Goal: Task Accomplishment & Management: Manage account settings

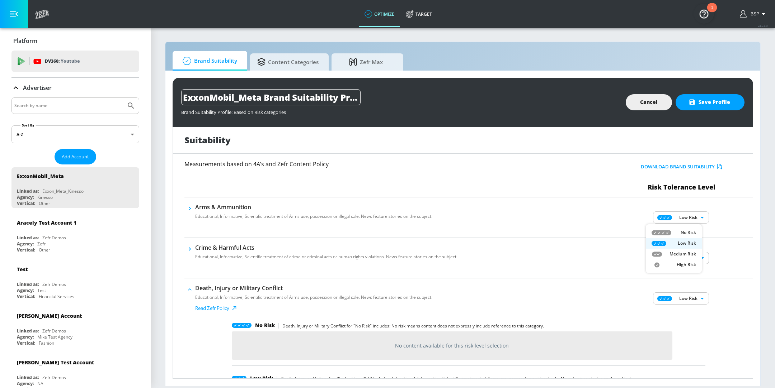
scroll to position [464, 0]
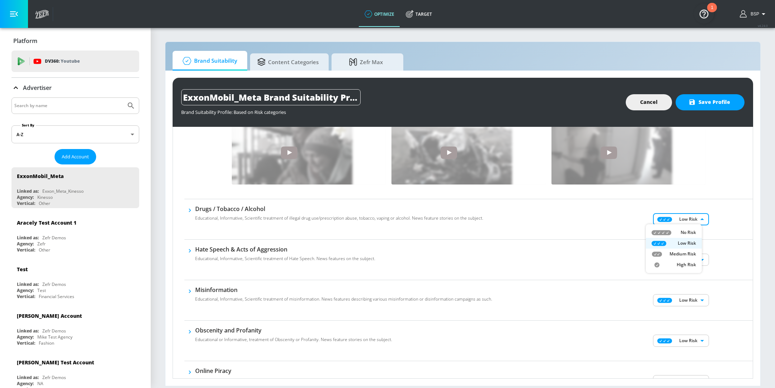
click at [650, 107] on div at bounding box center [387, 194] width 775 height 388
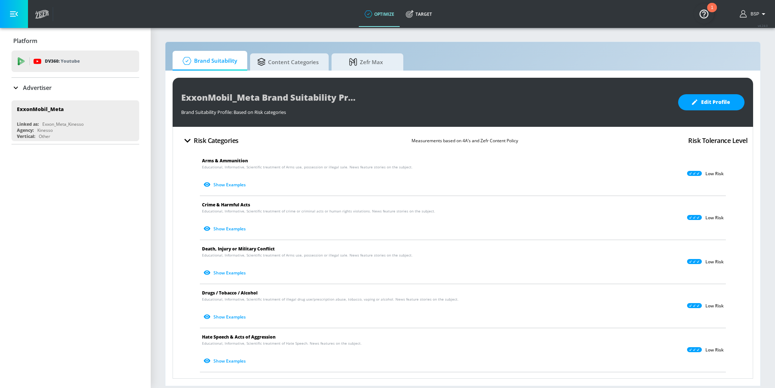
click at [705, 175] on p "Low Risk" at bounding box center [714, 174] width 18 height 6
click at [713, 101] on span "Edit Profile" at bounding box center [711, 102] width 38 height 9
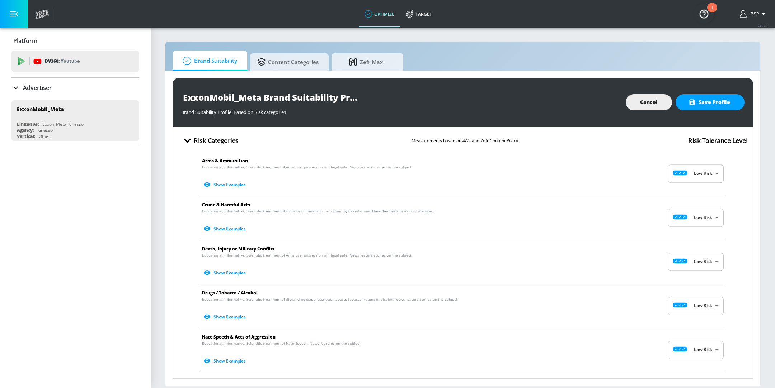
click at [699, 214] on body "optimize Target optimize Target v 4.24.0 BSP Platform DV360: Youtube DV360: You…" at bounding box center [387, 194] width 775 height 388
click at [699, 214] on div at bounding box center [387, 194] width 775 height 388
click at [702, 256] on body "optimize Target optimize Target v 4.24.0 BSP Platform DV360: Youtube DV360: You…" at bounding box center [387, 194] width 775 height 388
click at [702, 260] on div at bounding box center [387, 194] width 775 height 388
click at [751, 18] on div "BSP" at bounding box center [753, 14] width 35 height 28
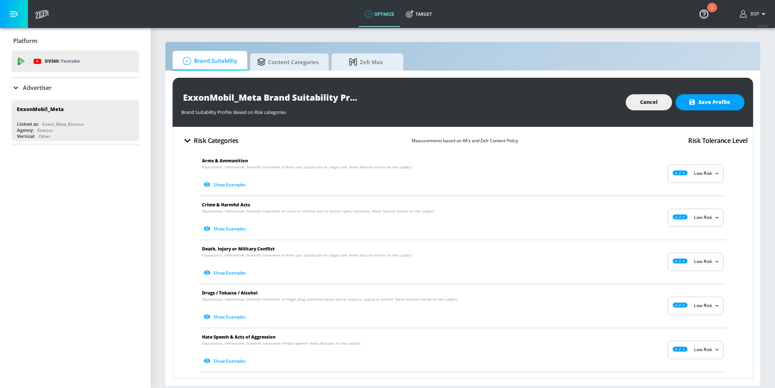
click at [753, 16] on span "BSP" at bounding box center [753, 13] width 11 height 5
click at [714, 36] on icon at bounding box center [711, 33] width 9 height 9
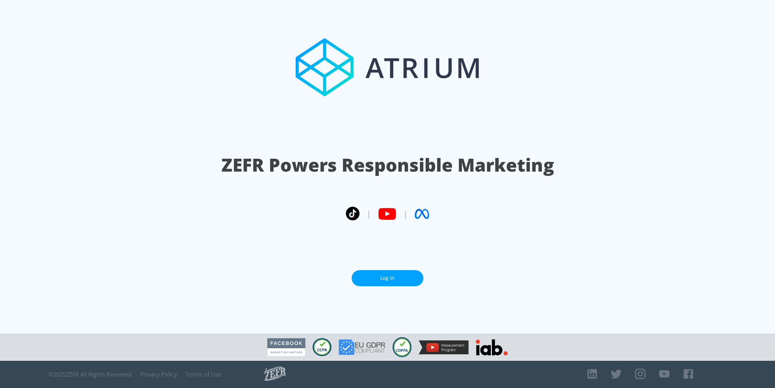
click at [404, 281] on link "Log In" at bounding box center [388, 278] width 72 height 16
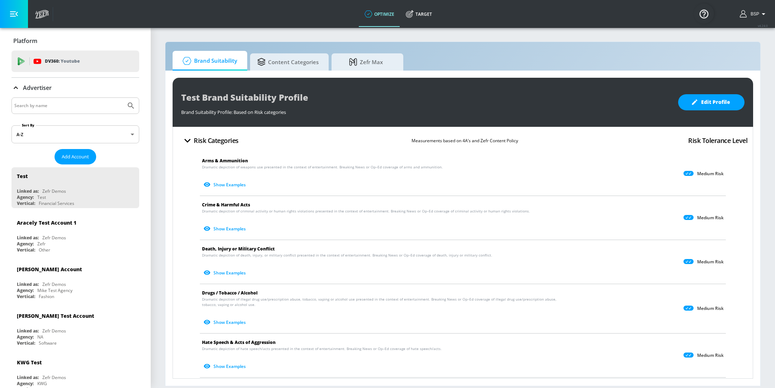
click at [57, 108] on input "Search by name" at bounding box center [68, 105] width 109 height 9
click at [123, 98] on button "Submit Search" at bounding box center [131, 106] width 16 height 16
click at [35, 105] on input "[MEDICAL_DATA]" at bounding box center [68, 105] width 109 height 9
type input "exxon"
click at [123, 98] on button "Submit Search" at bounding box center [131, 106] width 16 height 16
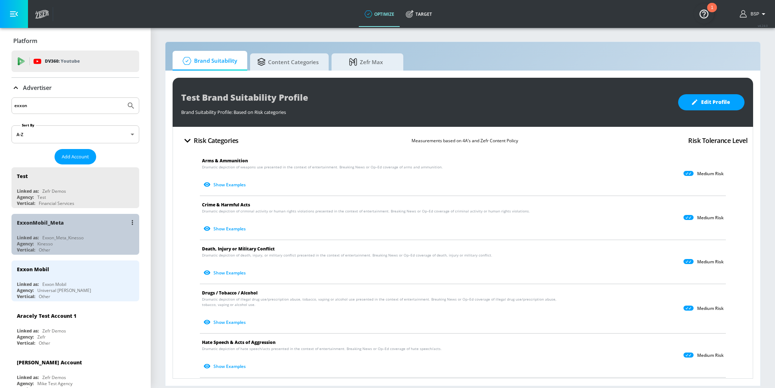
click at [79, 238] on div "Exxon_Meta_Kinesso" at bounding box center [62, 238] width 41 height 6
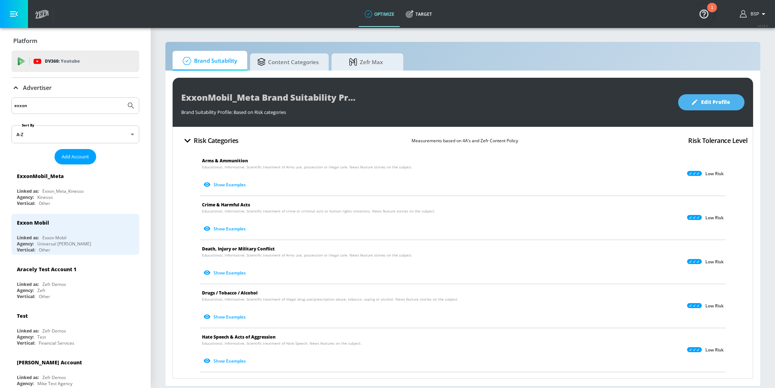
click at [711, 102] on span "Edit Profile" at bounding box center [711, 102] width 38 height 9
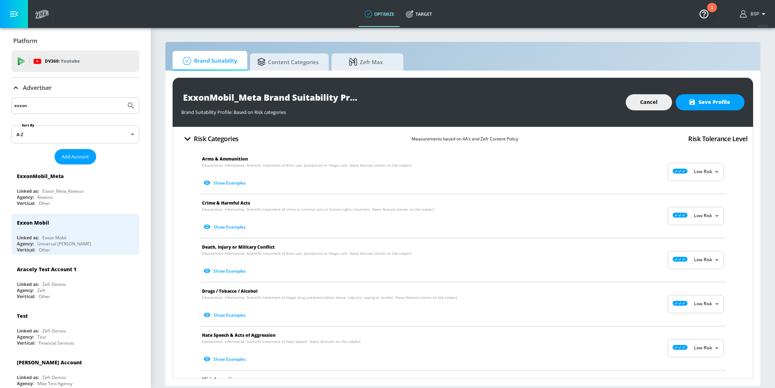
scroll to position [2, 0]
click at [685, 219] on body "optimize Target optimize Target v 4.24.0 BSP Platform DV360: Youtube DV360: You…" at bounding box center [387, 194] width 775 height 388
click at [418, 220] on div at bounding box center [387, 194] width 775 height 388
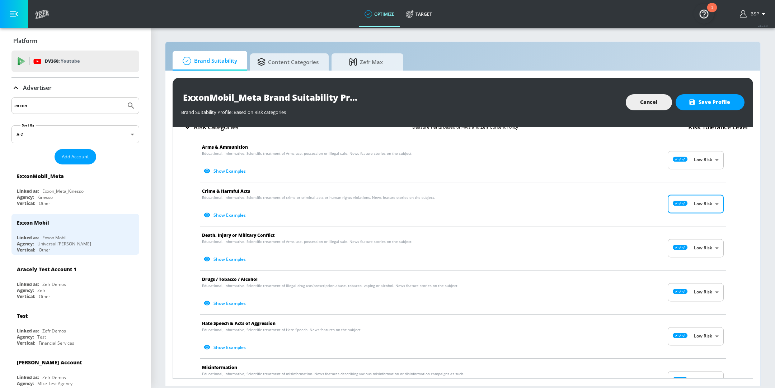
scroll to position [14, 0]
click at [711, 203] on body "optimize Target optimize Target v 4.24.0 BSP Platform DV360: Youtube DV360: You…" at bounding box center [387, 194] width 775 height 388
click at [189, 199] on div at bounding box center [387, 194] width 775 height 388
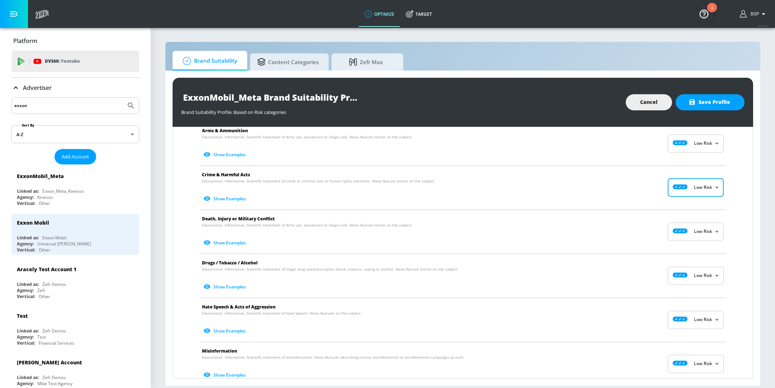
scroll to position [32, 0]
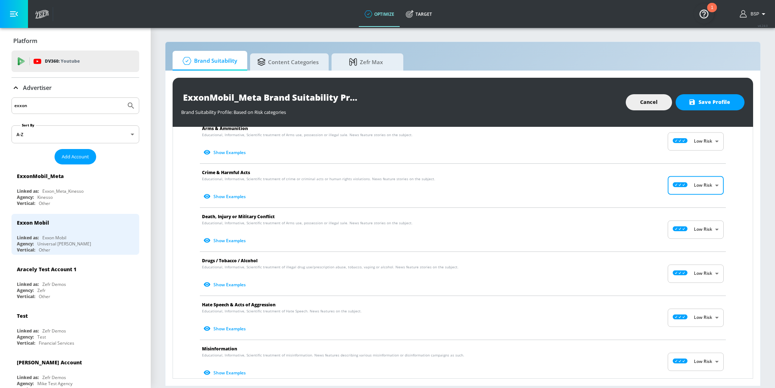
click at [706, 18] on img "Open Resource Center, 1 new notification" at bounding box center [704, 14] width 20 height 20
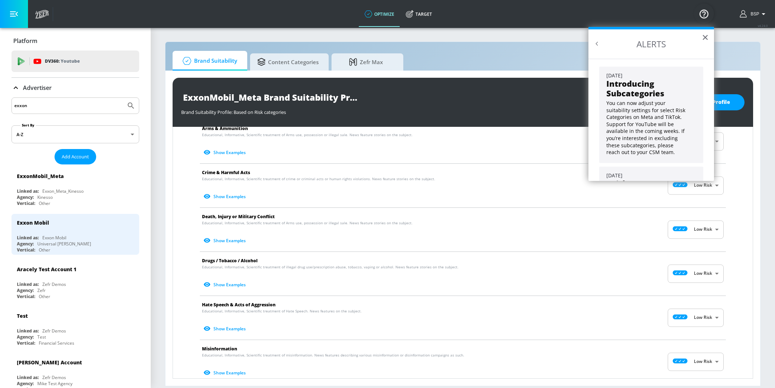
click at [652, 117] on p "You can now adjust your suitability settings for select Risk Categories on Meta…" at bounding box center [647, 128] width 82 height 56
click at [641, 84] on strong "Introducing Subcategories" at bounding box center [635, 88] width 58 height 20
click at [703, 34] on button "×" at bounding box center [705, 37] width 7 height 11
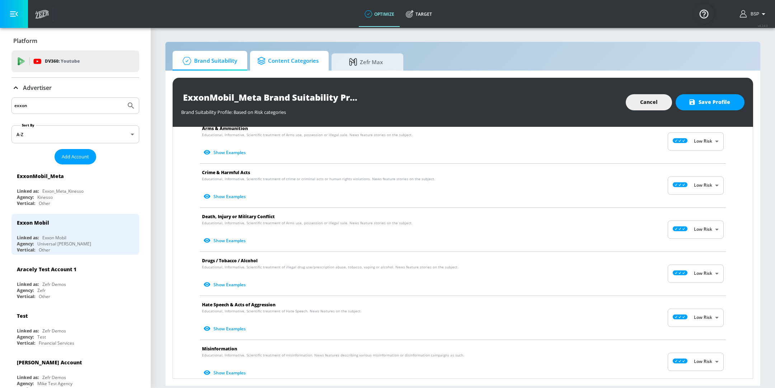
click at [286, 60] on span "Content Categories" at bounding box center [287, 60] width 61 height 17
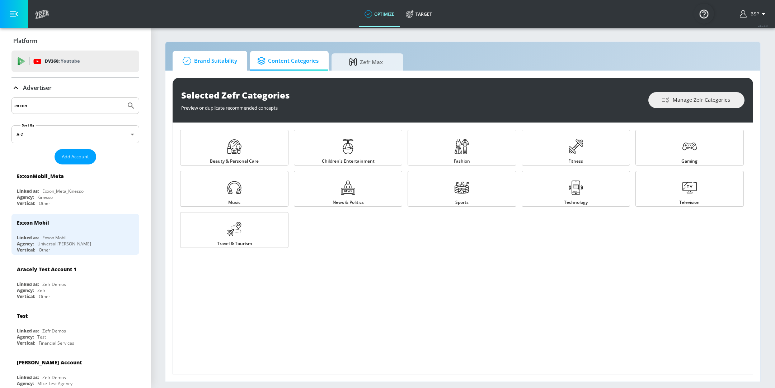
click at [224, 66] on span "Brand Suitability" at bounding box center [208, 60] width 57 height 17
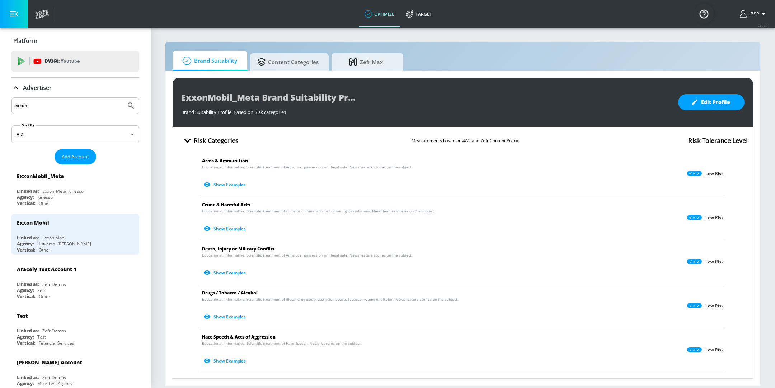
click at [184, 143] on icon "button" at bounding box center [187, 141] width 13 height 13
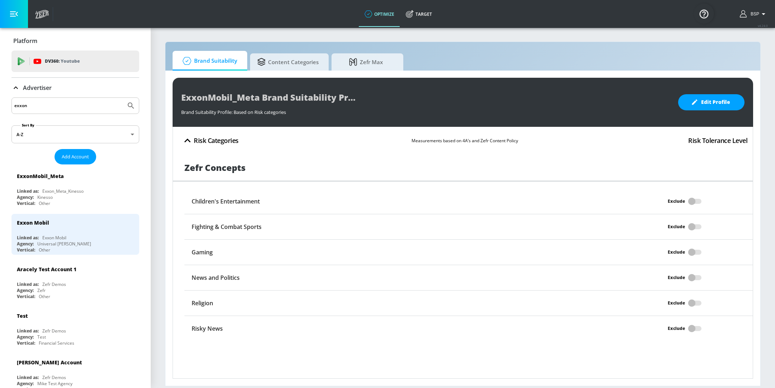
click at [187, 140] on icon "button" at bounding box center [187, 141] width 13 height 13
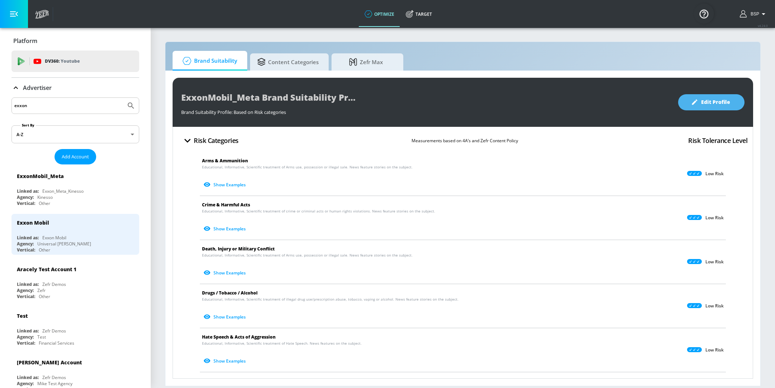
click at [711, 95] on button "Edit Profile" at bounding box center [711, 102] width 66 height 16
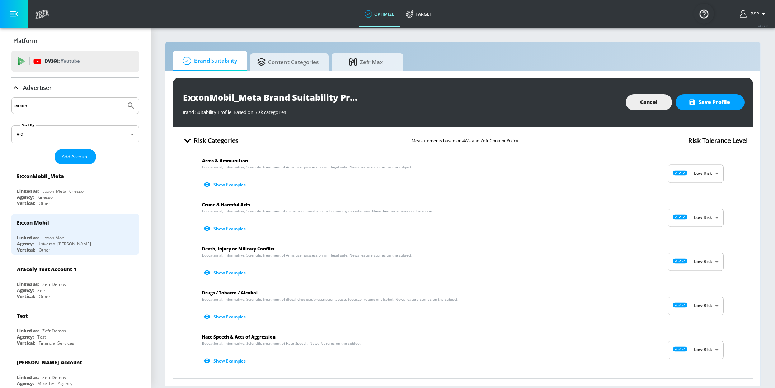
click at [691, 218] on body "optimize Target optimize Target v 4.24.0 BSP Platform DV360: Youtube DV360: You…" at bounding box center [387, 194] width 775 height 388
click at [691, 218] on div at bounding box center [387, 194] width 775 height 388
click at [692, 260] on body "optimize Target optimize Target v 4.24.0 BSP Platform DV360: Youtube DV360: You…" at bounding box center [387, 194] width 775 height 388
click at [589, 258] on div at bounding box center [387, 194] width 775 height 388
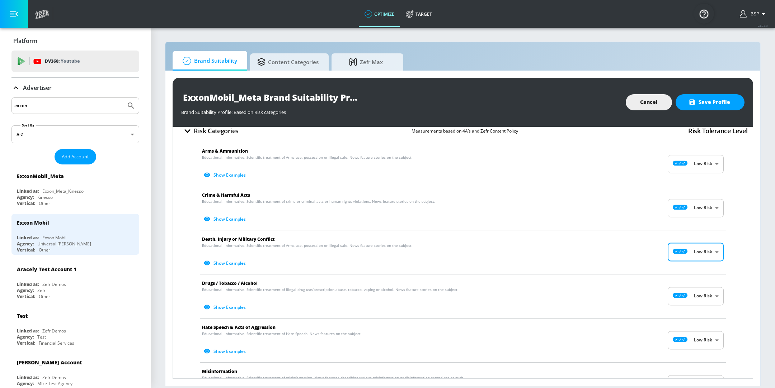
scroll to position [22, 0]
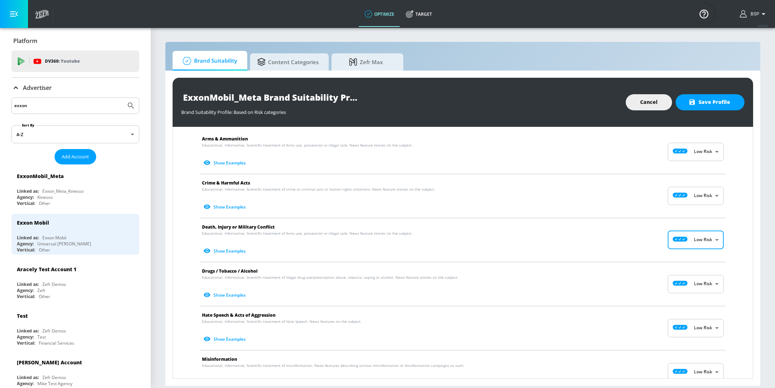
click at [707, 288] on body "optimize Target optimize Target v 4.24.0 BSP Platform DV360: Youtube DV360: You…" at bounding box center [387, 194] width 775 height 388
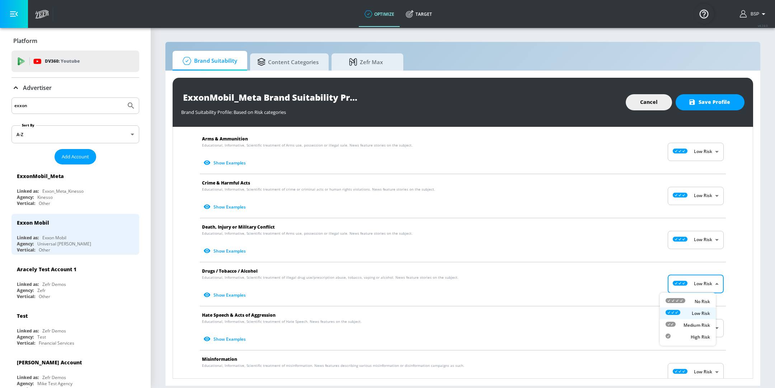
drag, startPoint x: 518, startPoint y: 286, endPoint x: 288, endPoint y: 289, distance: 229.9
click at [516, 286] on div at bounding box center [387, 194] width 775 height 388
drag, startPoint x: 214, startPoint y: 296, endPoint x: 280, endPoint y: 293, distance: 66.1
click at [214, 296] on button "Show Examples" at bounding box center [225, 295] width 47 height 12
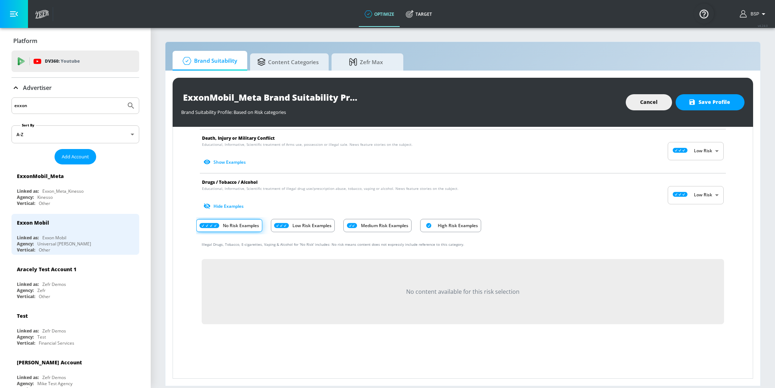
scroll to position [111, 0]
click at [713, 195] on body "optimize Target optimize Target v 4.24.0 BSP Platform DV360: Youtube DV360: You…" at bounding box center [387, 194] width 775 height 388
click at [677, 227] on div at bounding box center [672, 225] width 15 height 8
click at [487, 189] on p "Educational, Informative, Scientific treatment of illegal drug use/prescription…" at bounding box center [457, 199] width 510 height 26
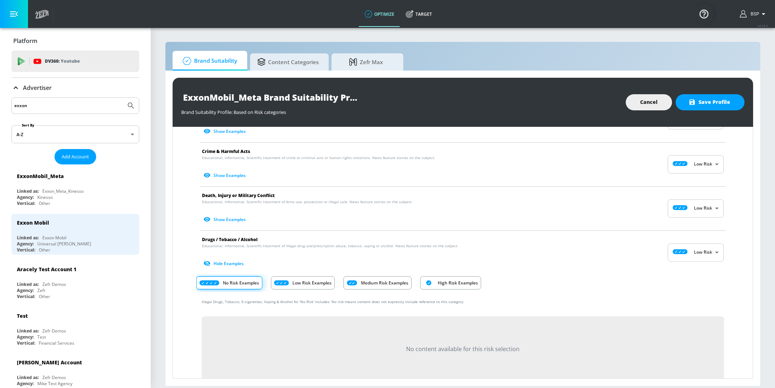
scroll to position [53, 0]
click at [711, 246] on body "optimize Target optimize Target v 4.24.0 BSP Platform DV360: Youtube DV360: You…" at bounding box center [387, 194] width 775 height 388
